Goal: Task Accomplishment & Management: Use online tool/utility

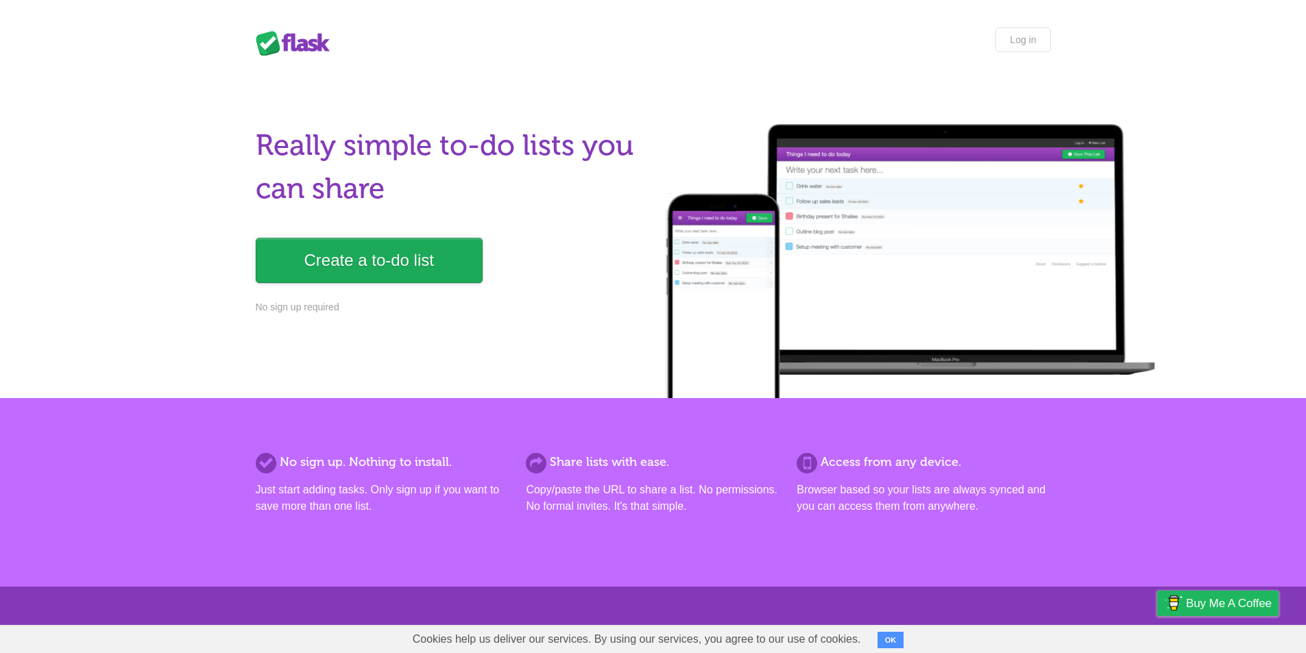
click at [320, 263] on link "Create a to-do list" at bounding box center [369, 260] width 227 height 45
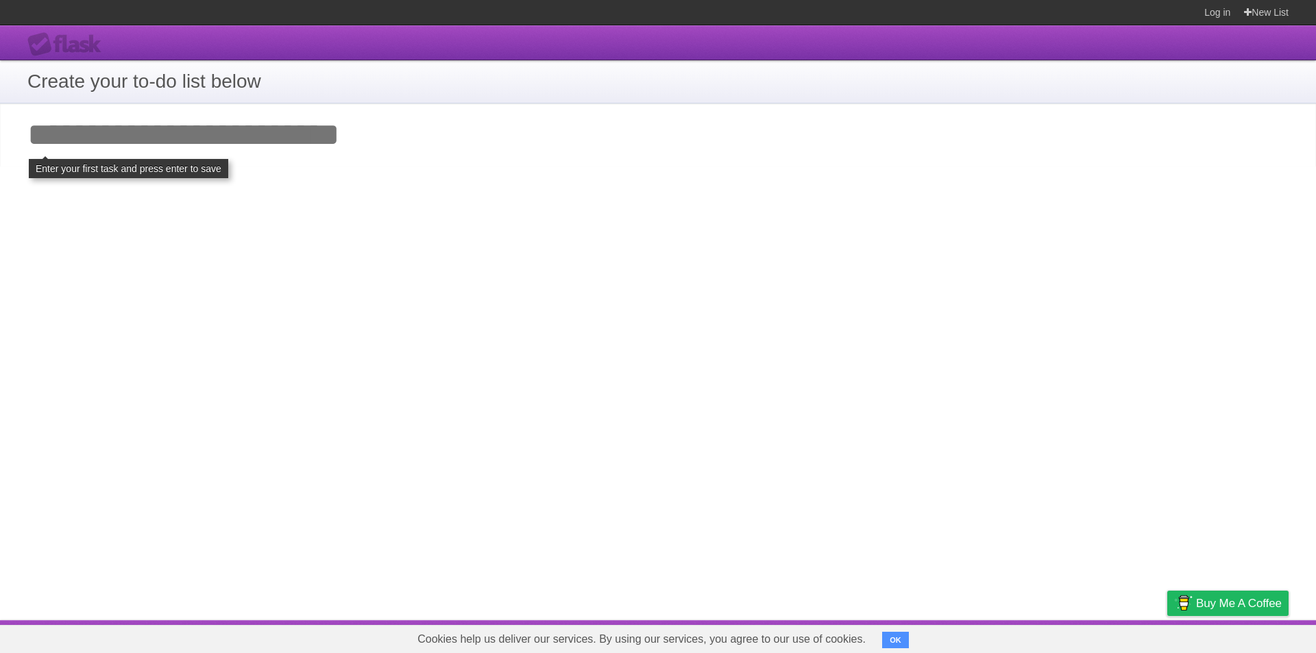
click at [75, 137] on input "Add your first task" at bounding box center [658, 135] width 1316 height 63
click at [110, 90] on h1 "Create your to-do list below" at bounding box center [658, 81] width 1262 height 29
click at [115, 83] on h1 "Create your to-do list below" at bounding box center [658, 81] width 1262 height 29
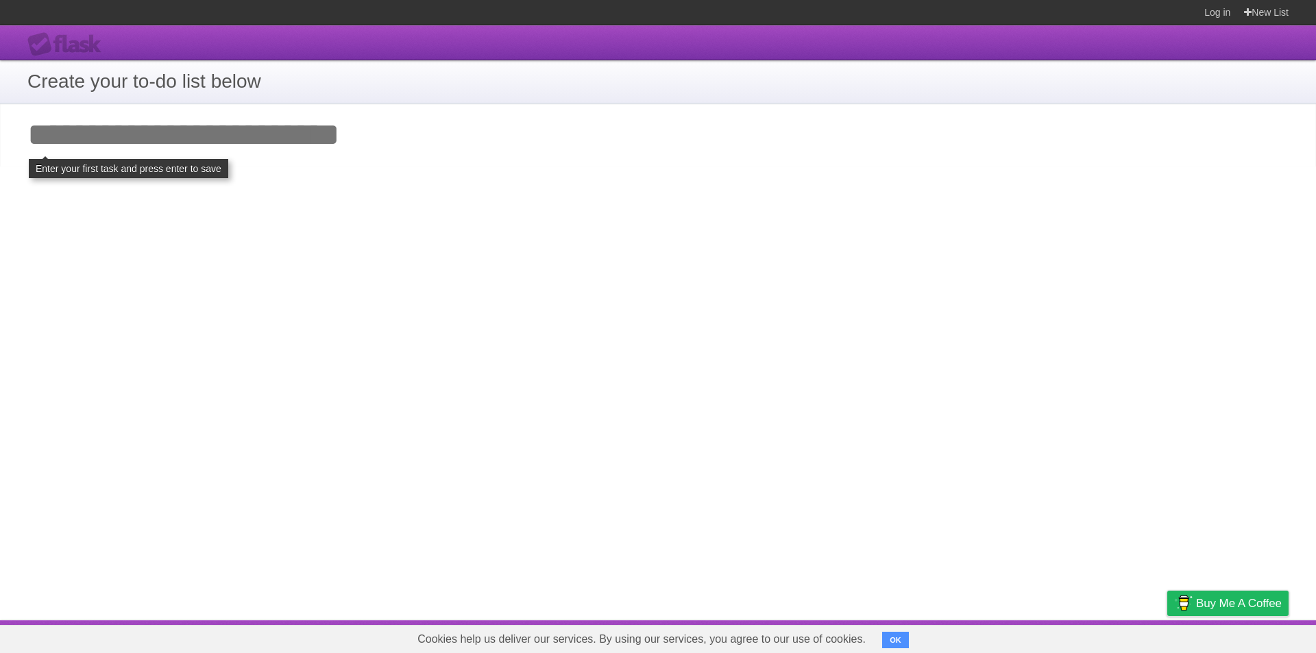
click at [156, 138] on input "Add your first task" at bounding box center [658, 135] width 1316 height 63
type input "*"
type input "*********"
click input "**********" at bounding box center [0, 0] width 0 height 0
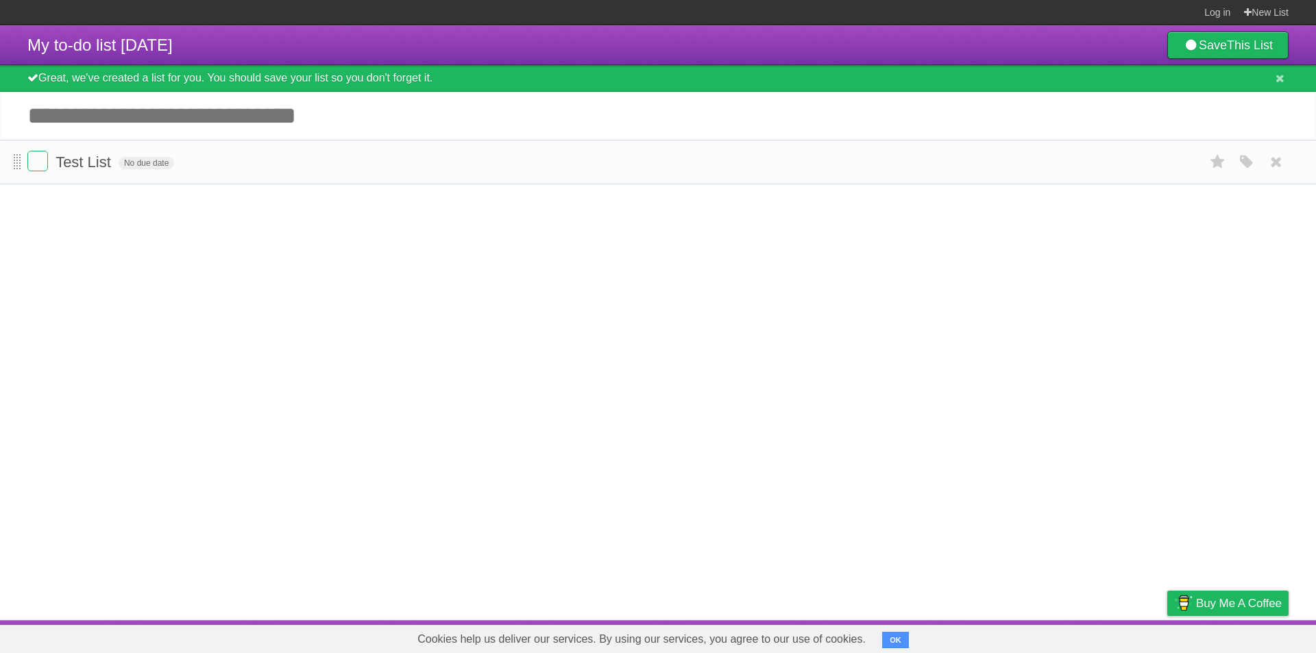
click at [19, 164] on span at bounding box center [18, 162] width 8 height 16
click at [38, 164] on label at bounding box center [37, 161] width 21 height 21
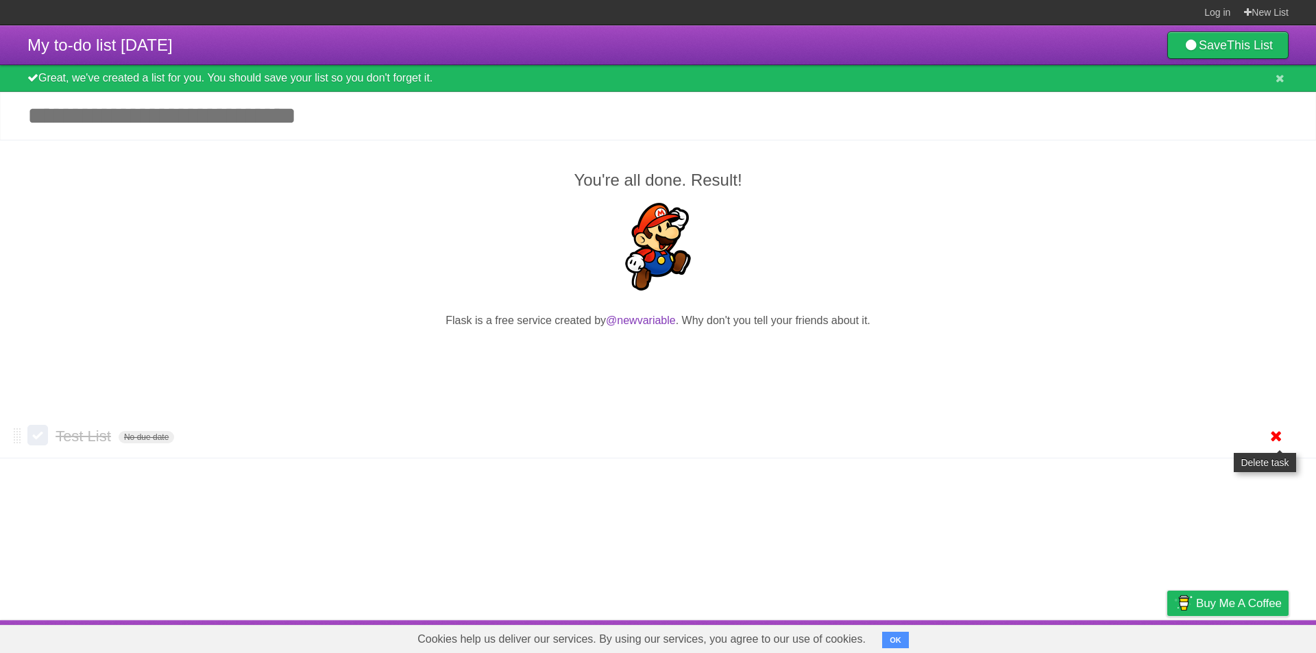
click at [1281, 443] on icon at bounding box center [1276, 436] width 19 height 23
click at [1271, 14] on link "New List" at bounding box center [1266, 12] width 45 height 25
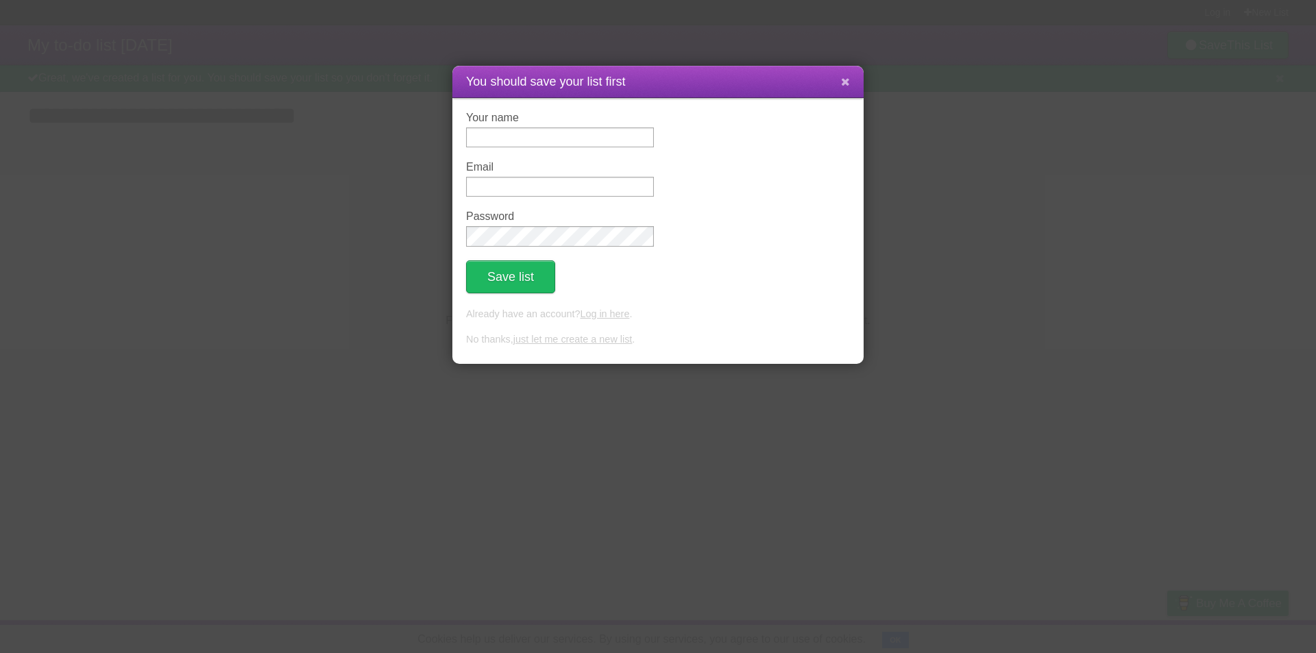
click at [841, 76] on icon at bounding box center [845, 82] width 9 height 12
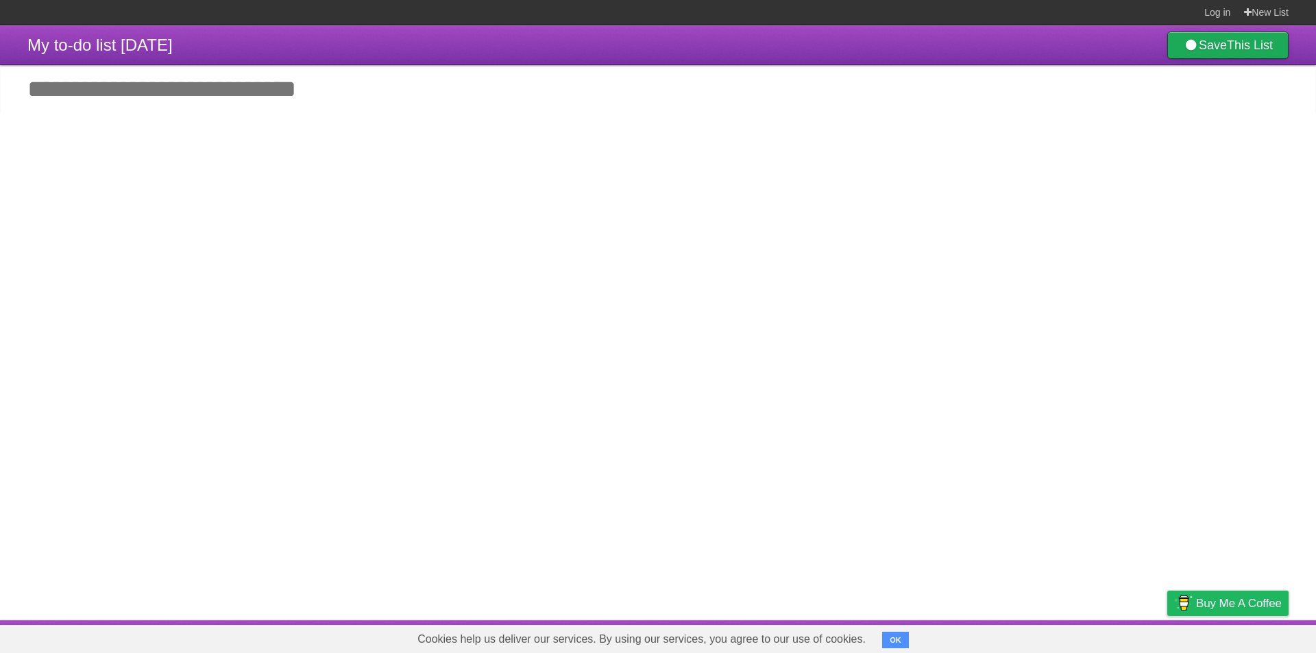
click at [1240, 48] on b "This List" at bounding box center [1250, 45] width 46 height 14
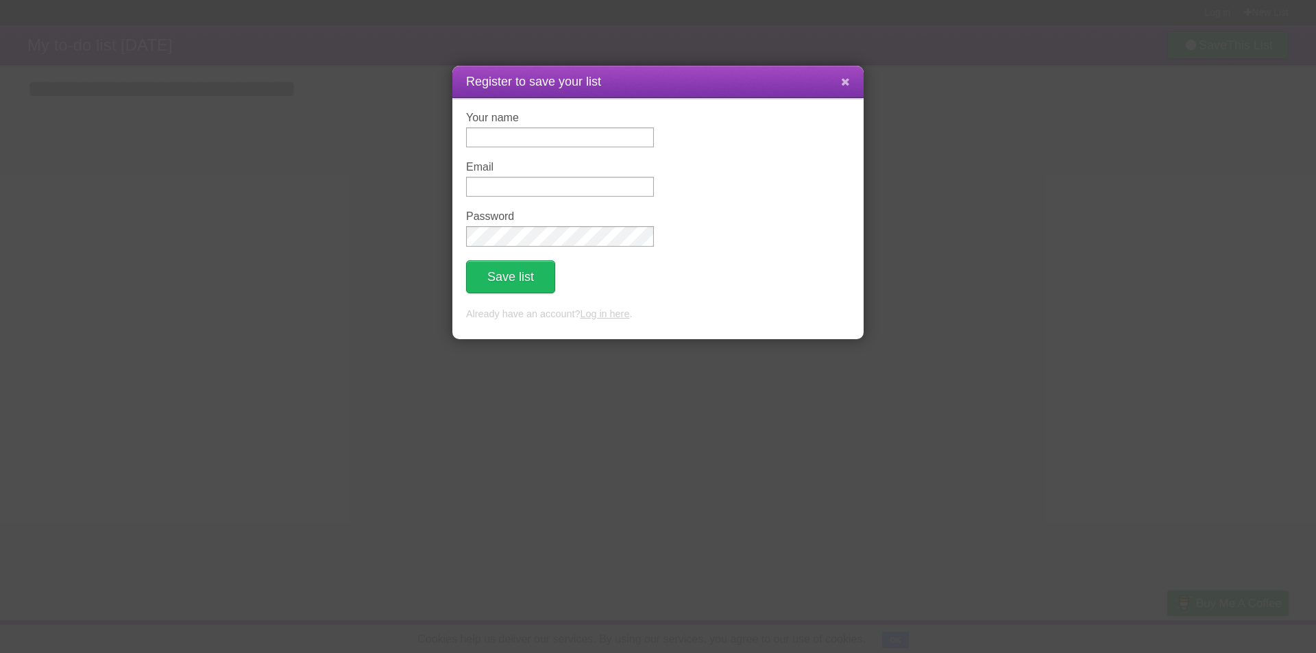
click at [845, 80] on icon at bounding box center [845, 82] width 9 height 12
